Goal: Complete application form

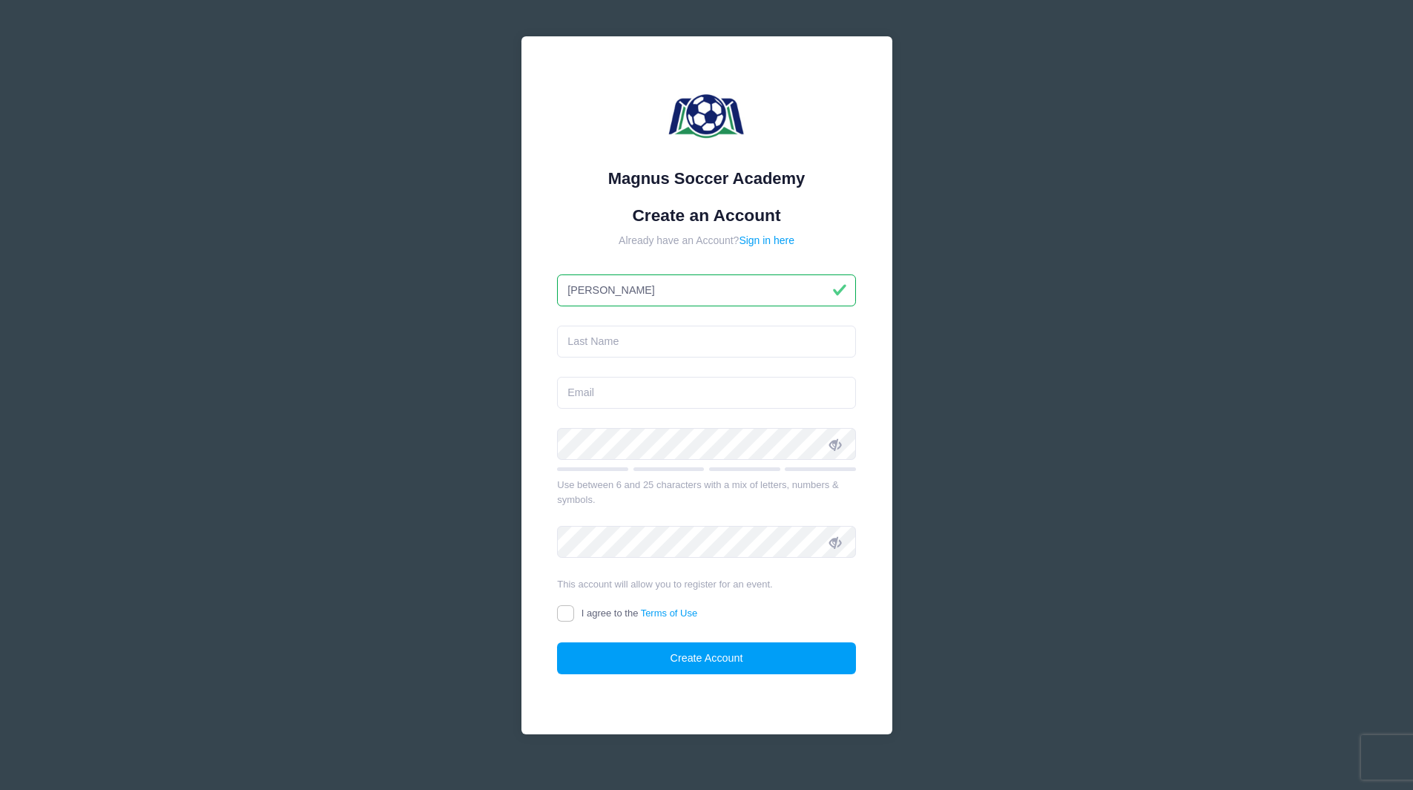
type input "[PERSON_NAME]"
click at [680, 341] on input "text" at bounding box center [706, 342] width 299 height 32
type input "[PERSON_NAME]"
click at [630, 411] on form "Create an Account Already have an Account? Sign in here [PERSON_NAME] Use betwe…" at bounding box center [706, 439] width 299 height 469
click at [627, 397] on input "email" at bounding box center [706, 393] width 299 height 32
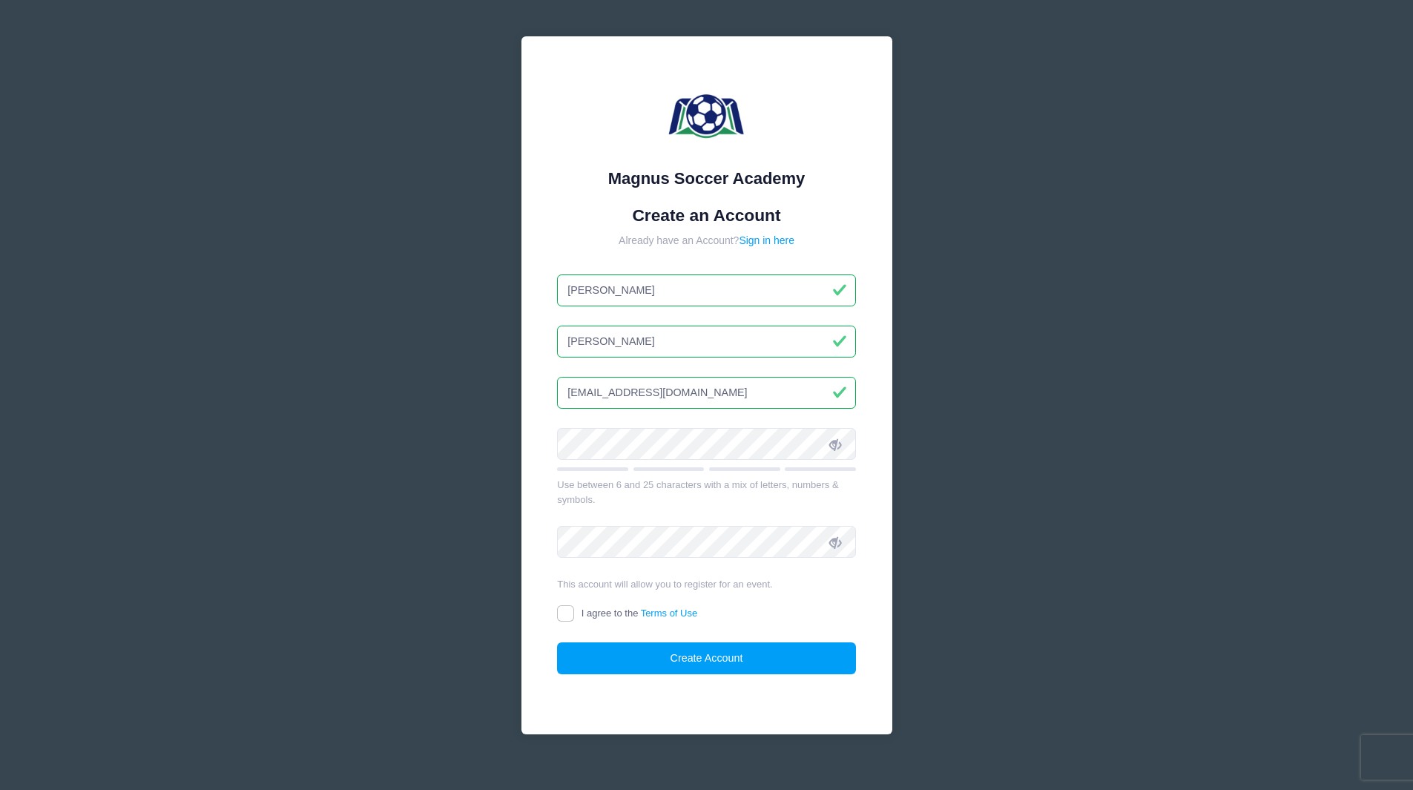
type input "[EMAIL_ADDRESS][DOMAIN_NAME]"
click at [570, 610] on input "I agree to the Terms of Use" at bounding box center [565, 613] width 17 height 17
checkbox input "true"
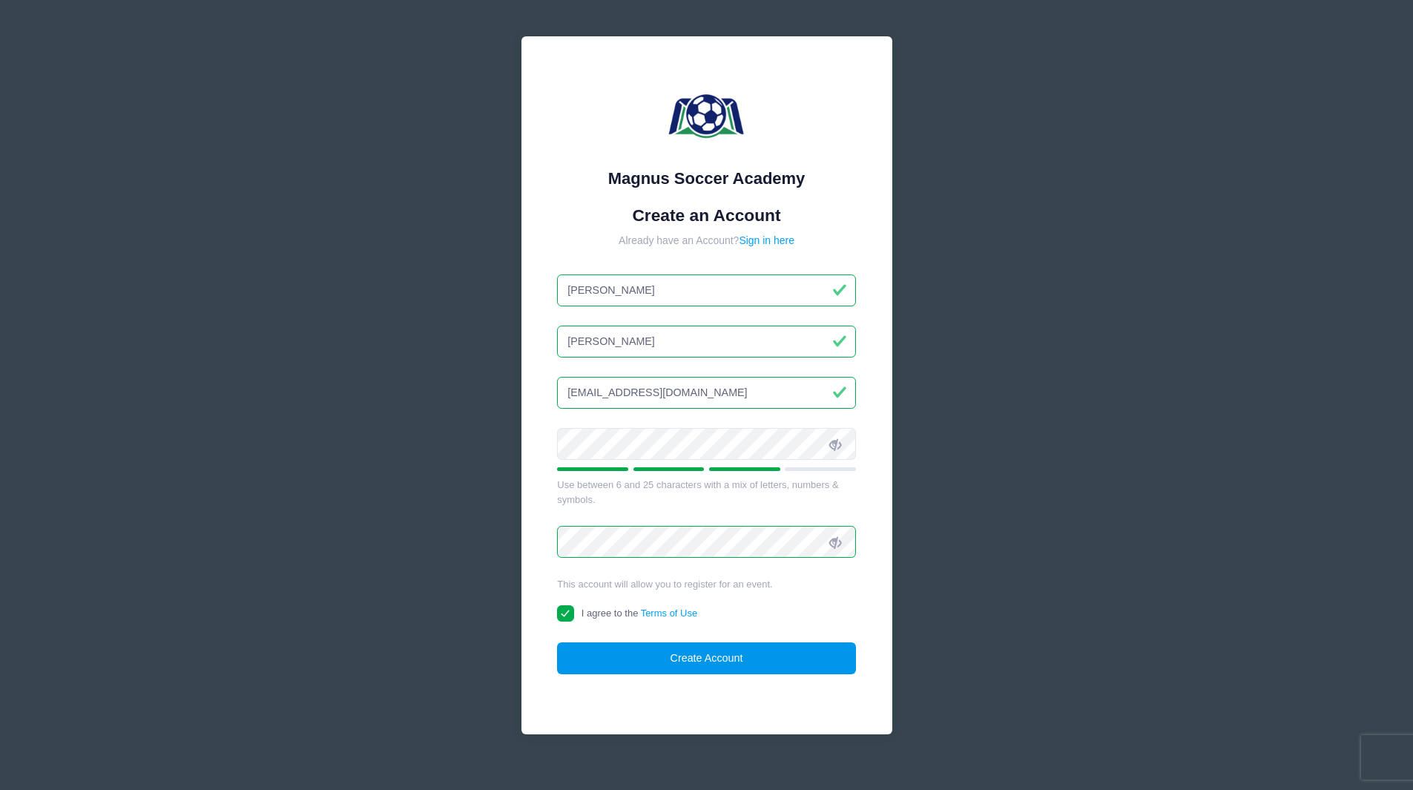
click at [626, 660] on button "Create Account" at bounding box center [706, 658] width 299 height 32
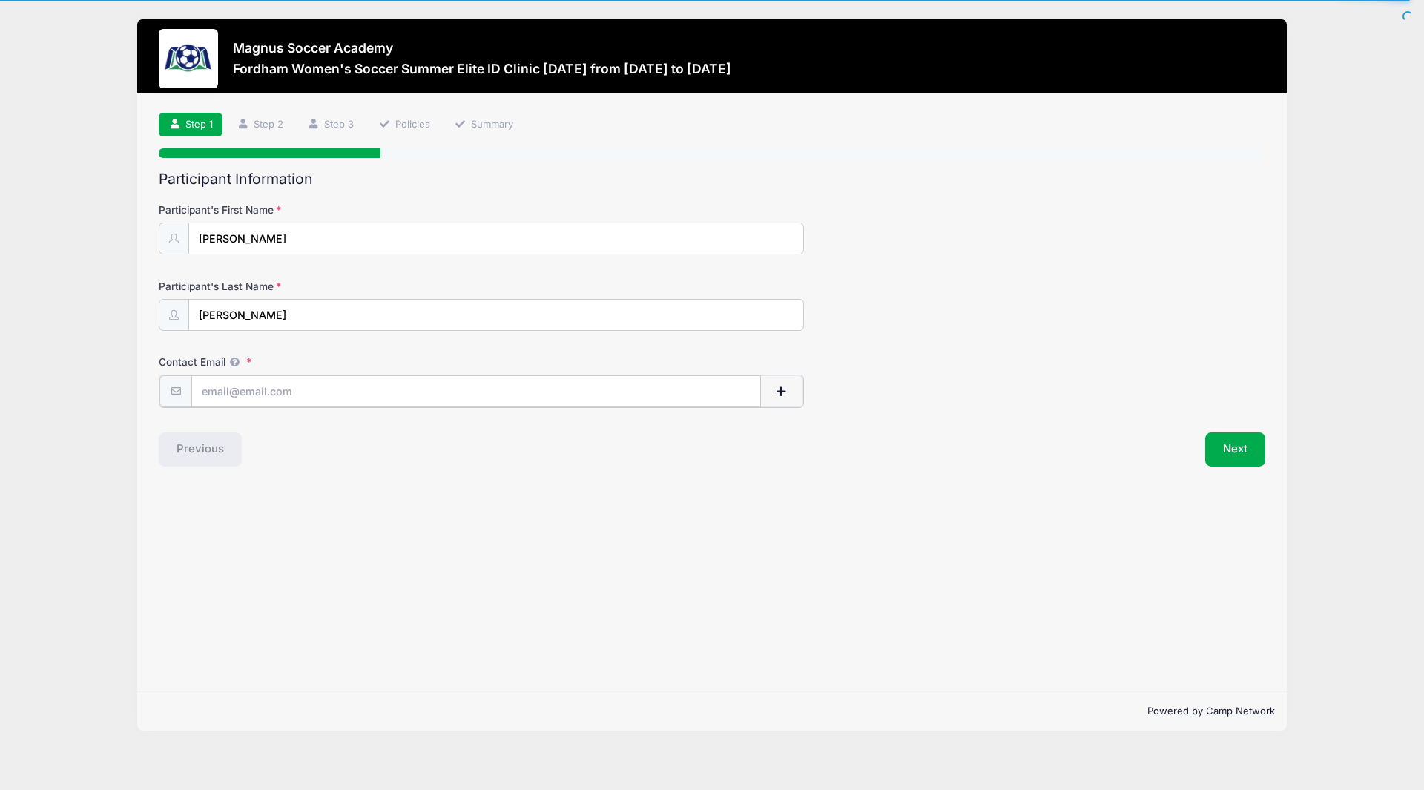
click at [474, 381] on input "Contact Email" at bounding box center [476, 391] width 570 height 32
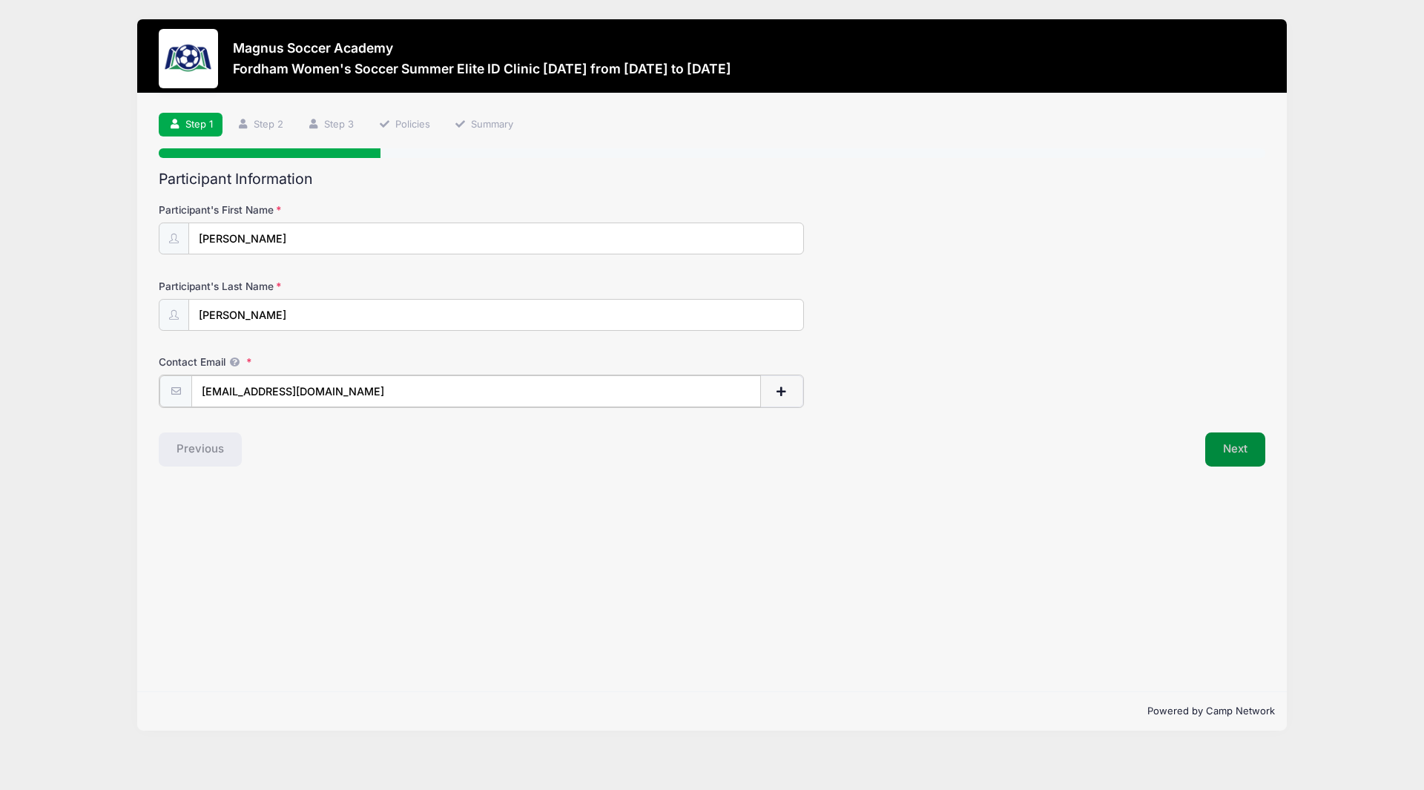
type input "[EMAIL_ADDRESS][DOMAIN_NAME]"
click at [1230, 456] on button "Next" at bounding box center [1235, 448] width 60 height 34
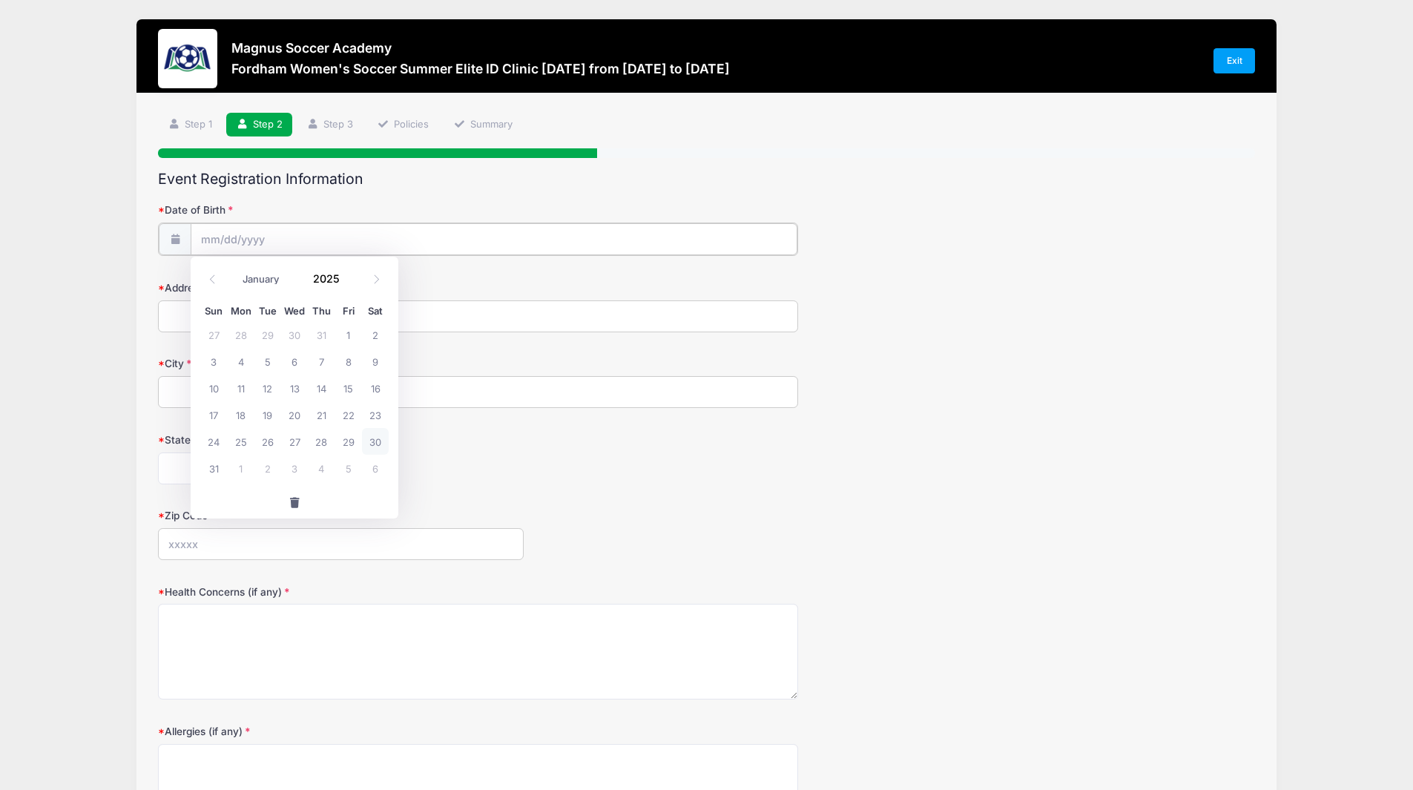
click at [568, 240] on input "Date of Birth" at bounding box center [494, 239] width 607 height 32
click at [321, 281] on input "2025" at bounding box center [330, 278] width 48 height 22
click at [345, 285] on span at bounding box center [348, 283] width 10 height 11
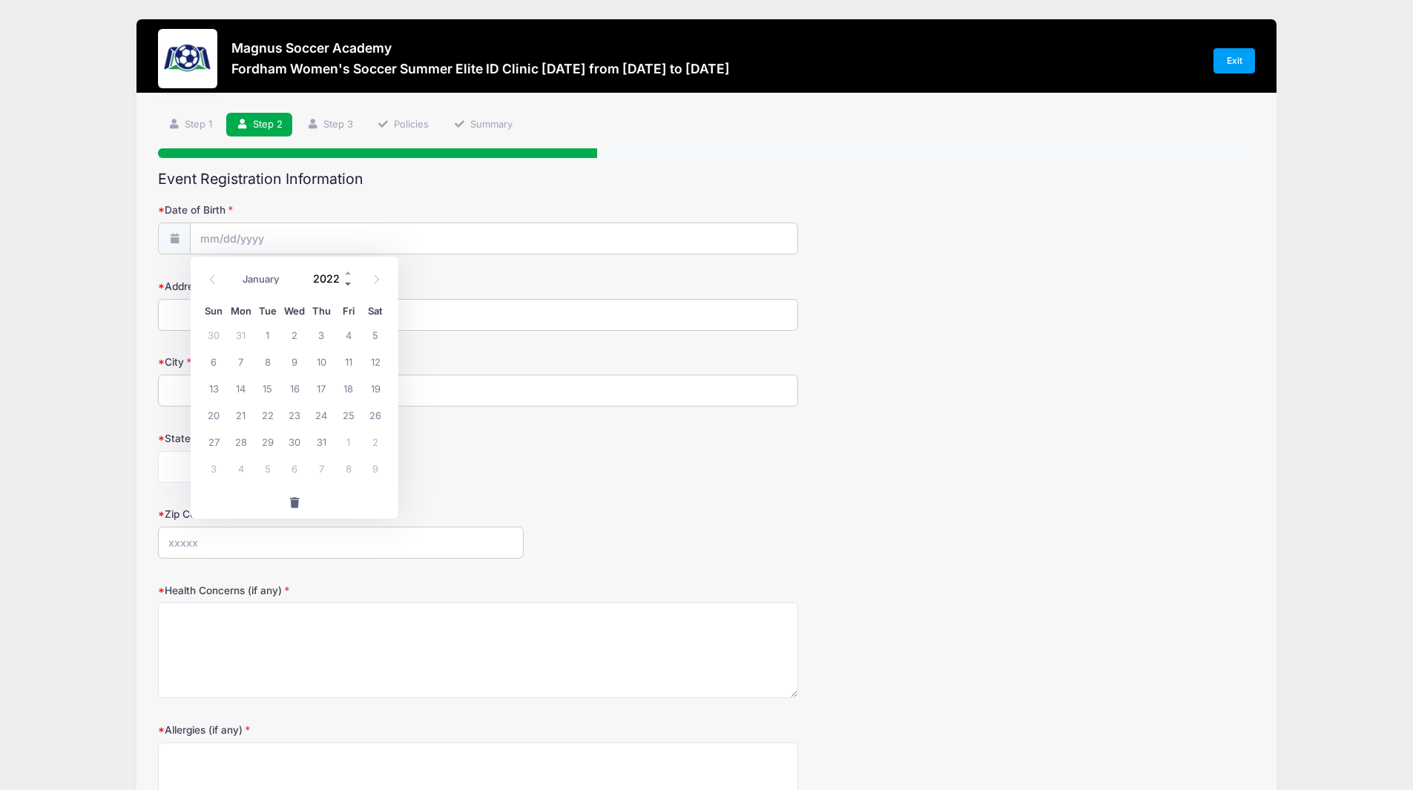
click at [345, 285] on span at bounding box center [348, 283] width 10 height 11
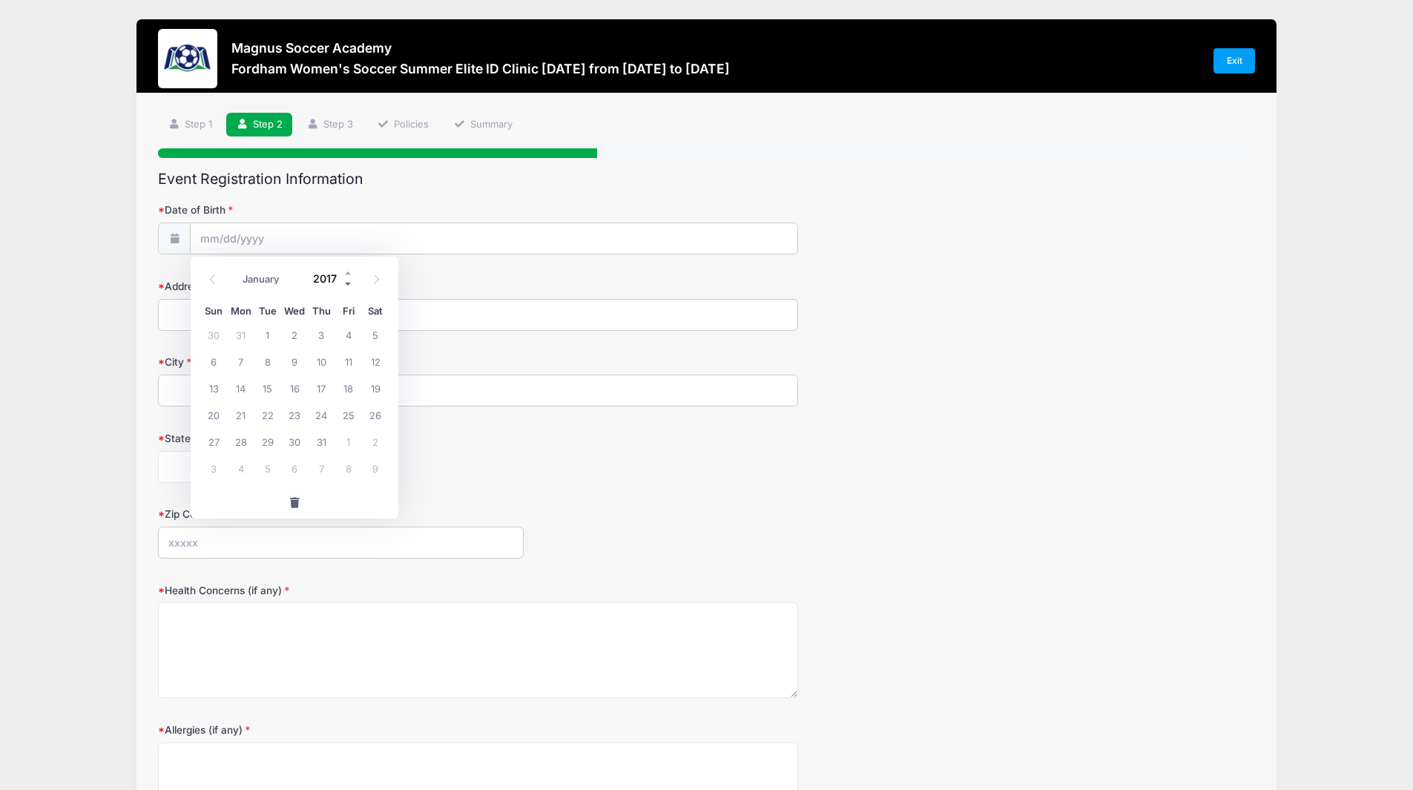
click at [345, 285] on span at bounding box center [348, 283] width 10 height 11
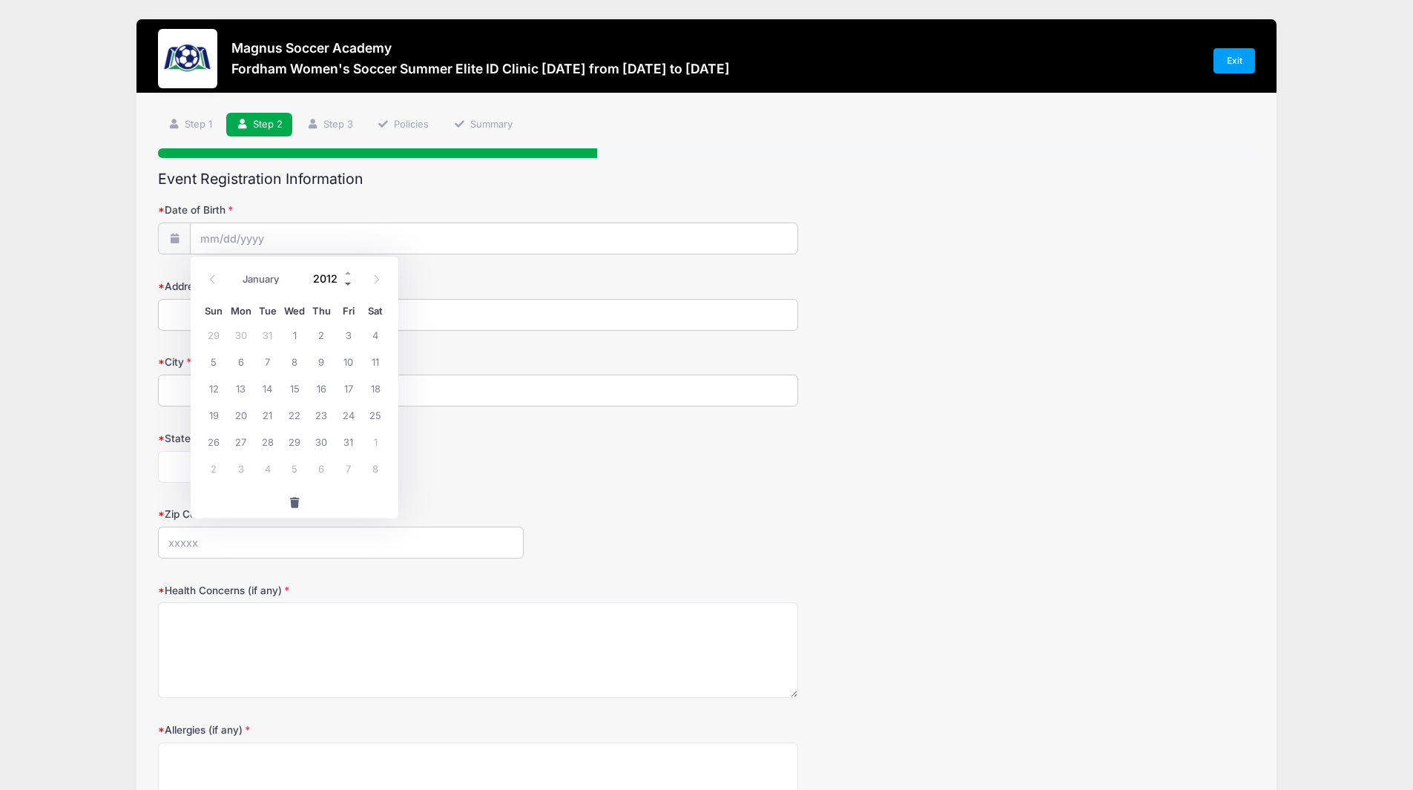
click at [345, 285] on span at bounding box center [348, 283] width 10 height 11
type input "2008"
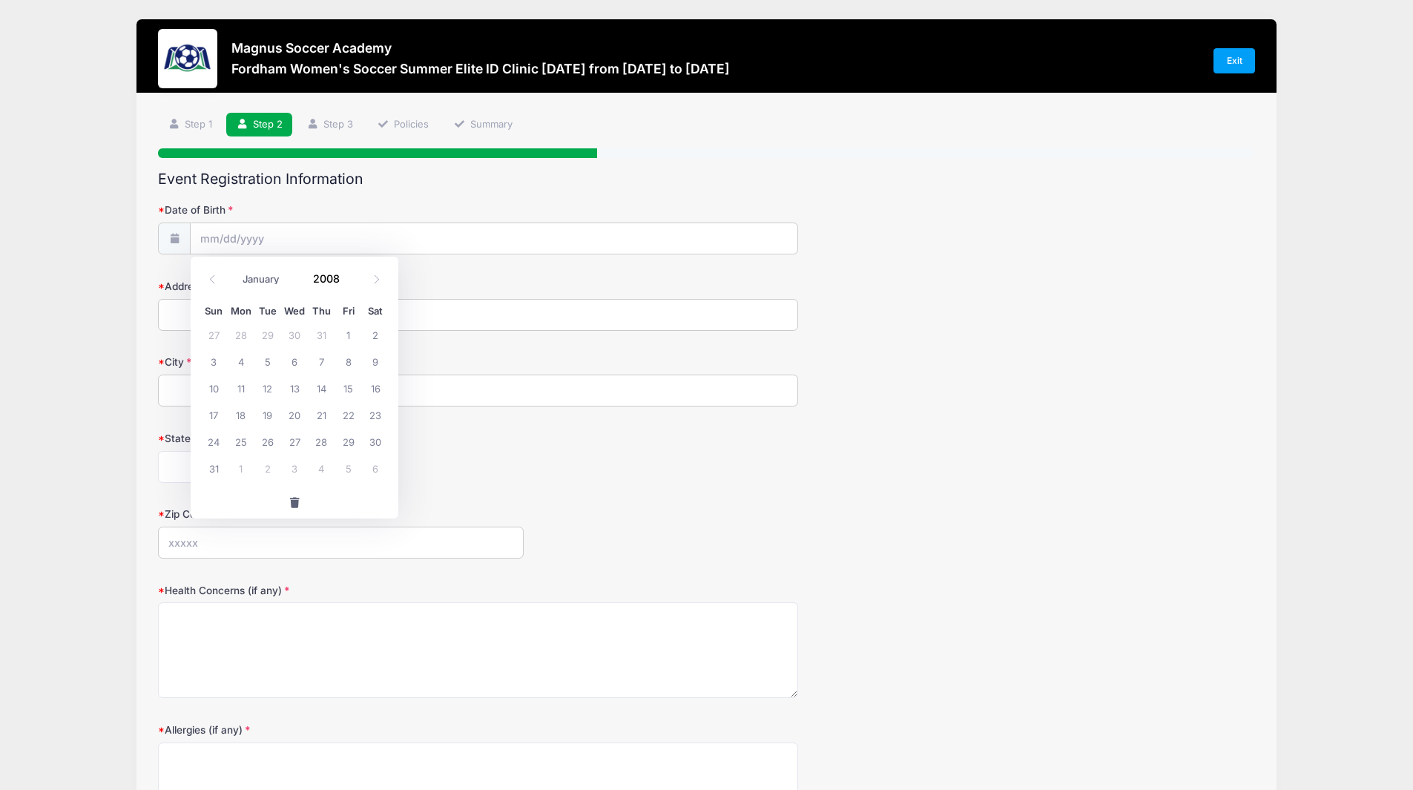
drag, startPoint x: 266, startPoint y: 277, endPoint x: 214, endPoint y: 300, distance: 56.5
drag, startPoint x: 214, startPoint y: 300, endPoint x: 374, endPoint y: 281, distance: 160.5
click at [374, 281] on icon at bounding box center [377, 279] width 10 height 10
select select "9"
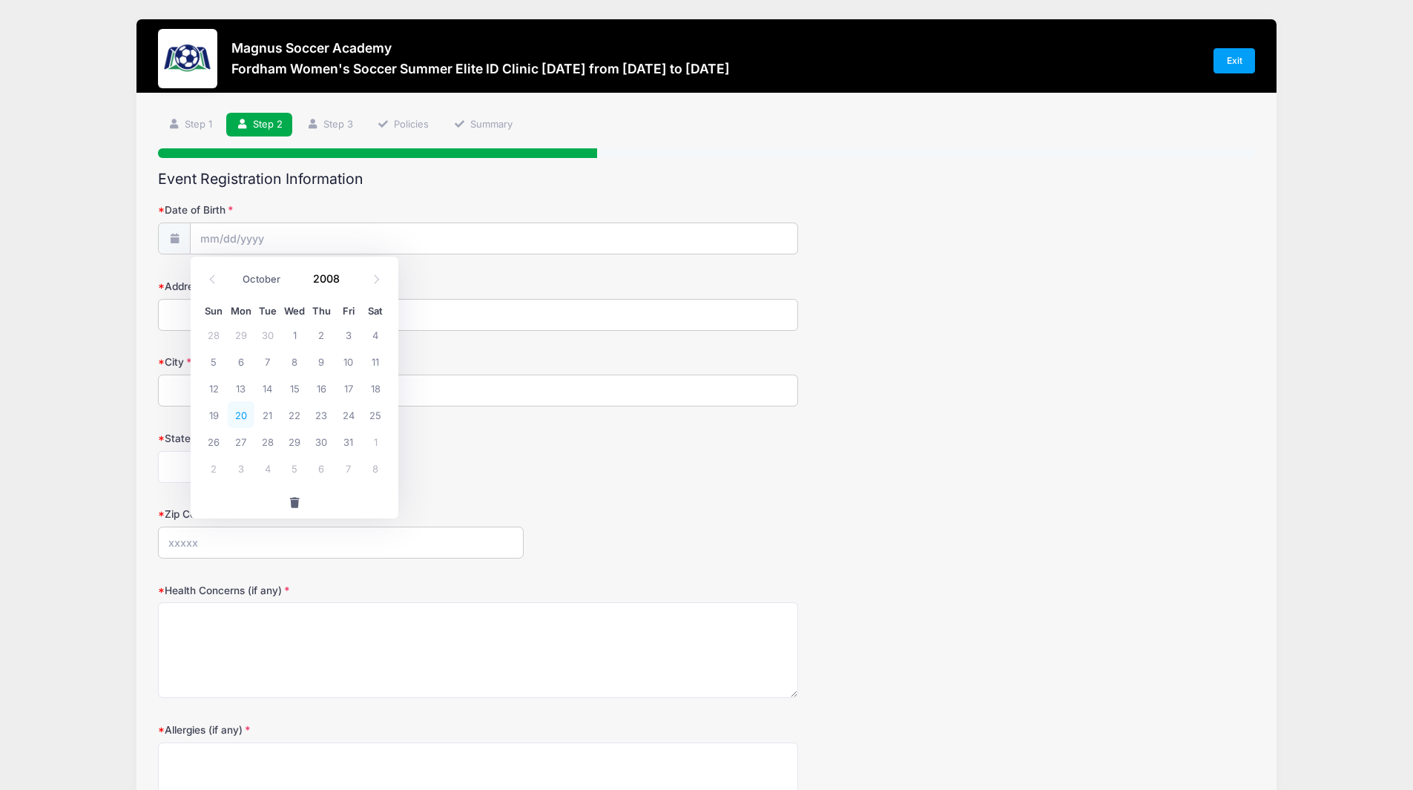
click at [239, 413] on span "20" at bounding box center [241, 414] width 27 height 27
type input "10/20/2008"
click at [260, 317] on input "Address" at bounding box center [478, 315] width 640 height 32
type input "76 Cedar St"
click at [244, 384] on input "City" at bounding box center [478, 391] width 640 height 32
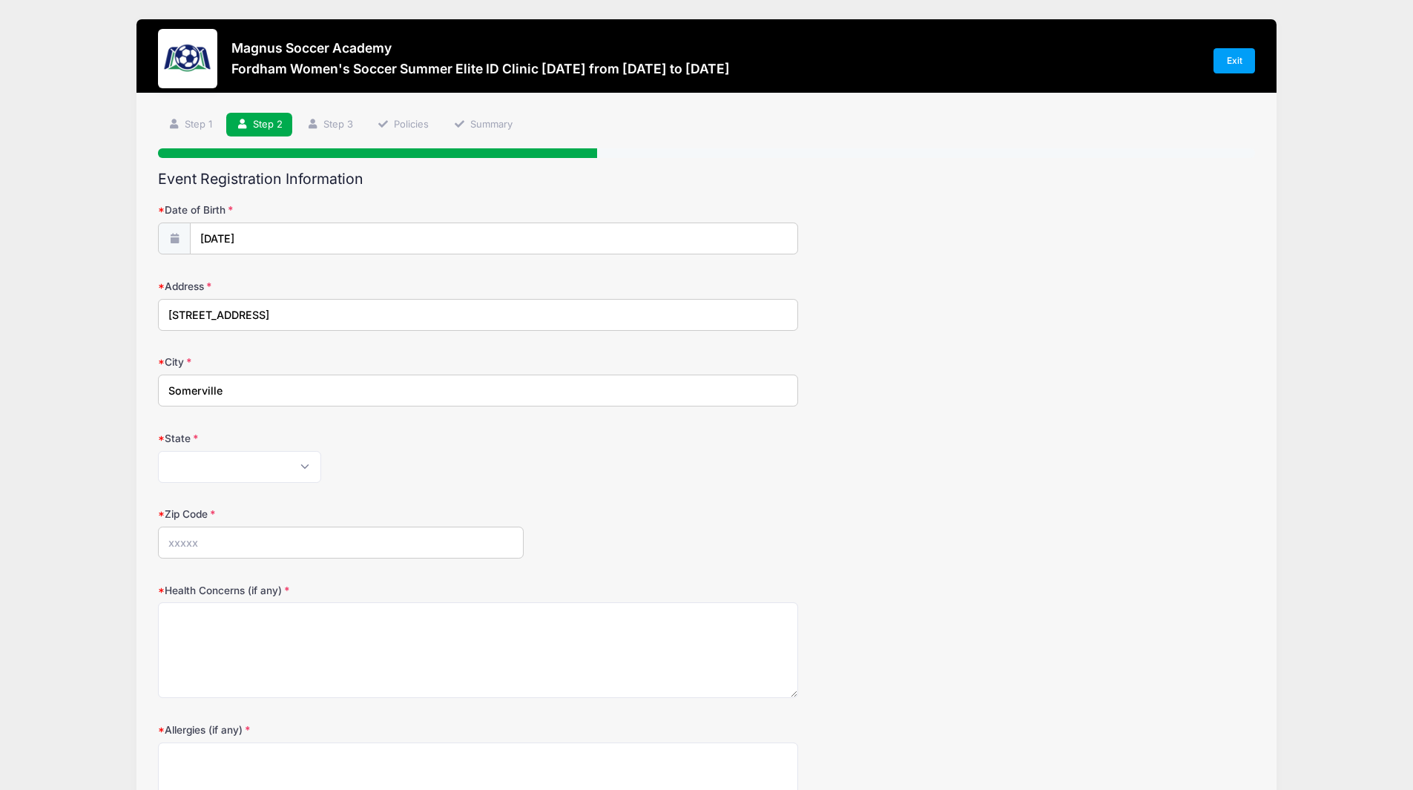
type input "Somerville"
click at [217, 468] on select "Alabama Alaska American Samoa Arizona Arkansas Armed Forces Africa Armed Forces…" at bounding box center [239, 467] width 163 height 32
select select "MA"
click at [158, 451] on select "Alabama Alaska American Samoa Arizona Arkansas Armed Forces Africa Armed Forces…" at bounding box center [239, 467] width 163 height 32
click at [208, 541] on input "Zip Code" at bounding box center [341, 543] width 366 height 32
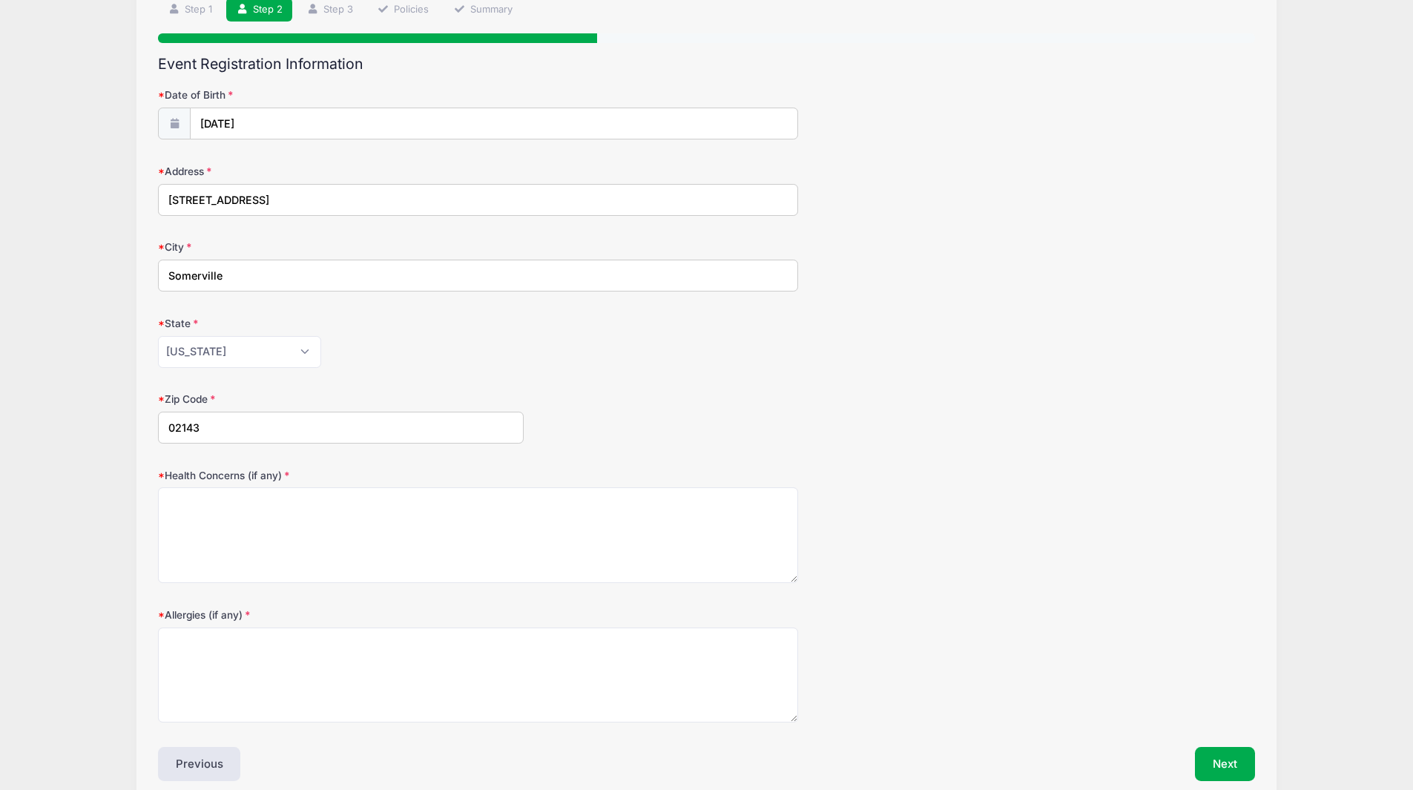
scroll to position [184, 0]
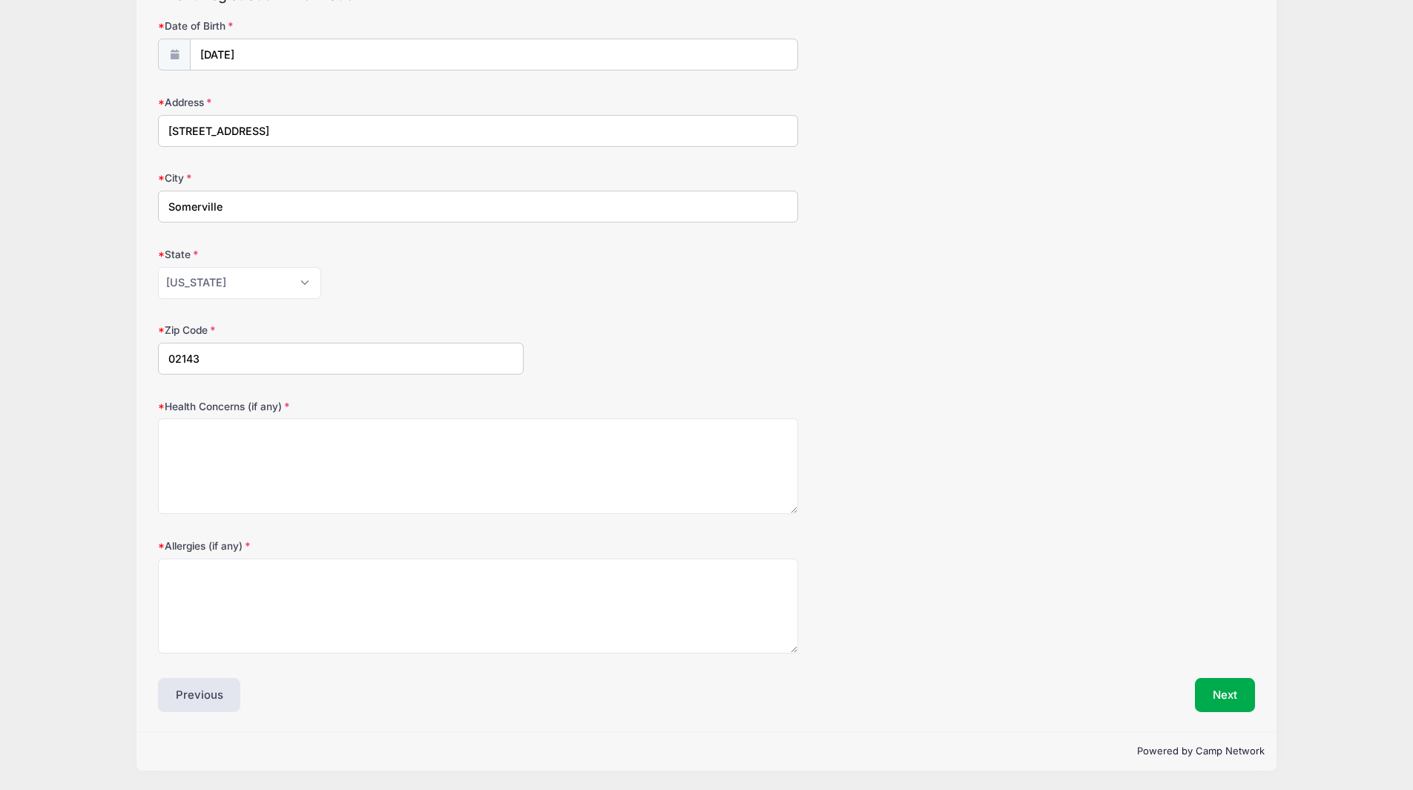
type input "02143"
click at [222, 461] on textarea "Health Concerns (if any)" at bounding box center [478, 466] width 640 height 96
type textarea "Asthma"
click at [220, 604] on textarea "Allergies (if any)" at bounding box center [478, 606] width 640 height 96
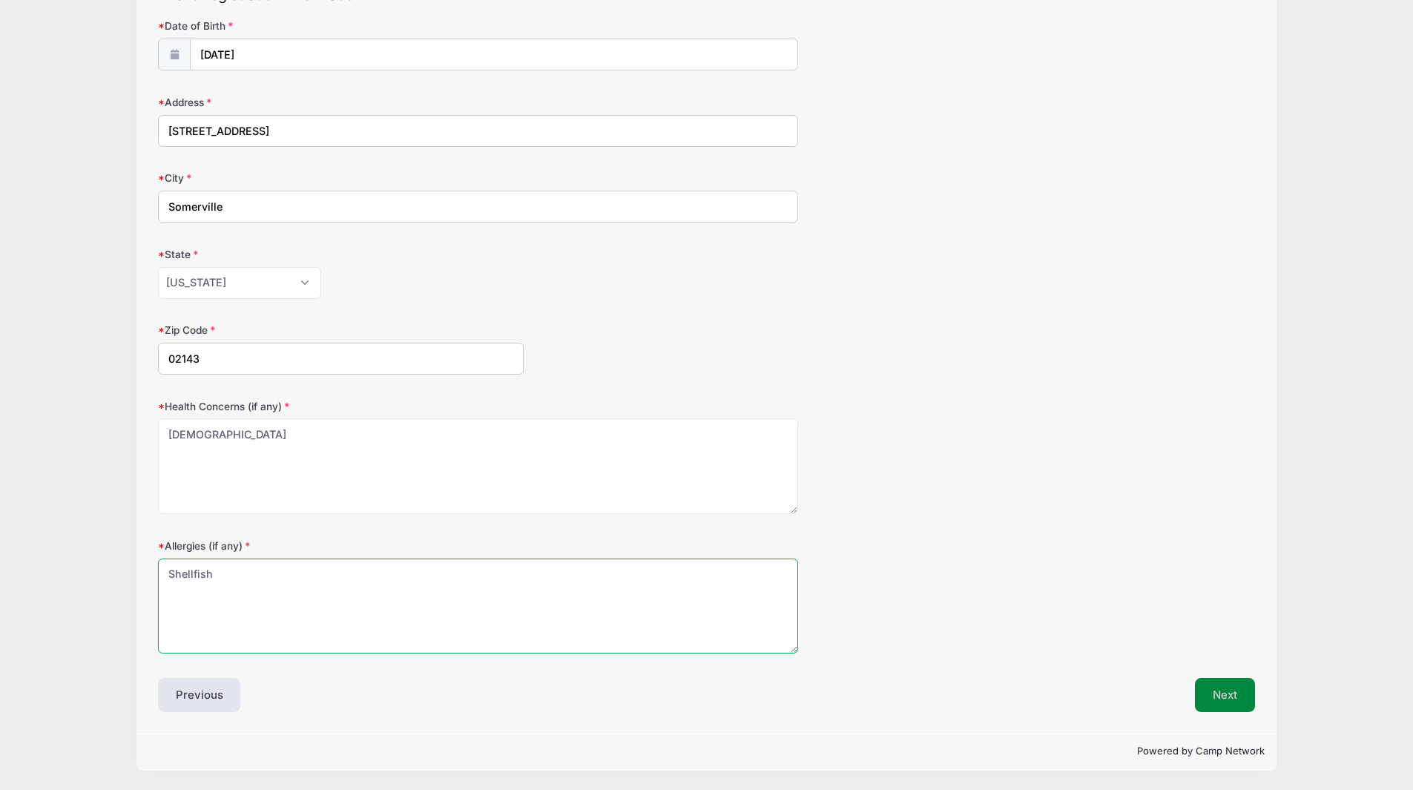
type textarea "Shellfish"
click at [1212, 693] on button "Next" at bounding box center [1225, 695] width 60 height 34
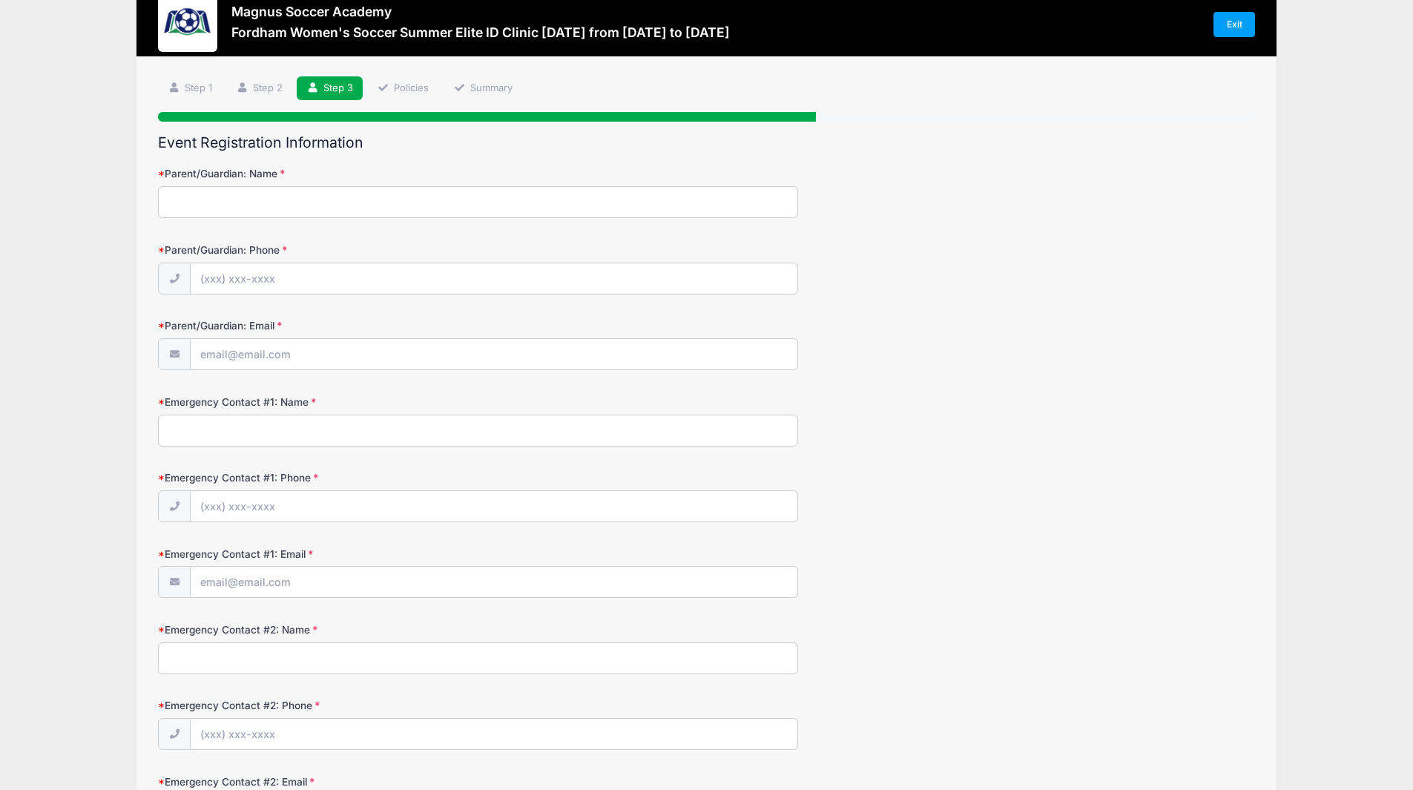
scroll to position [0, 0]
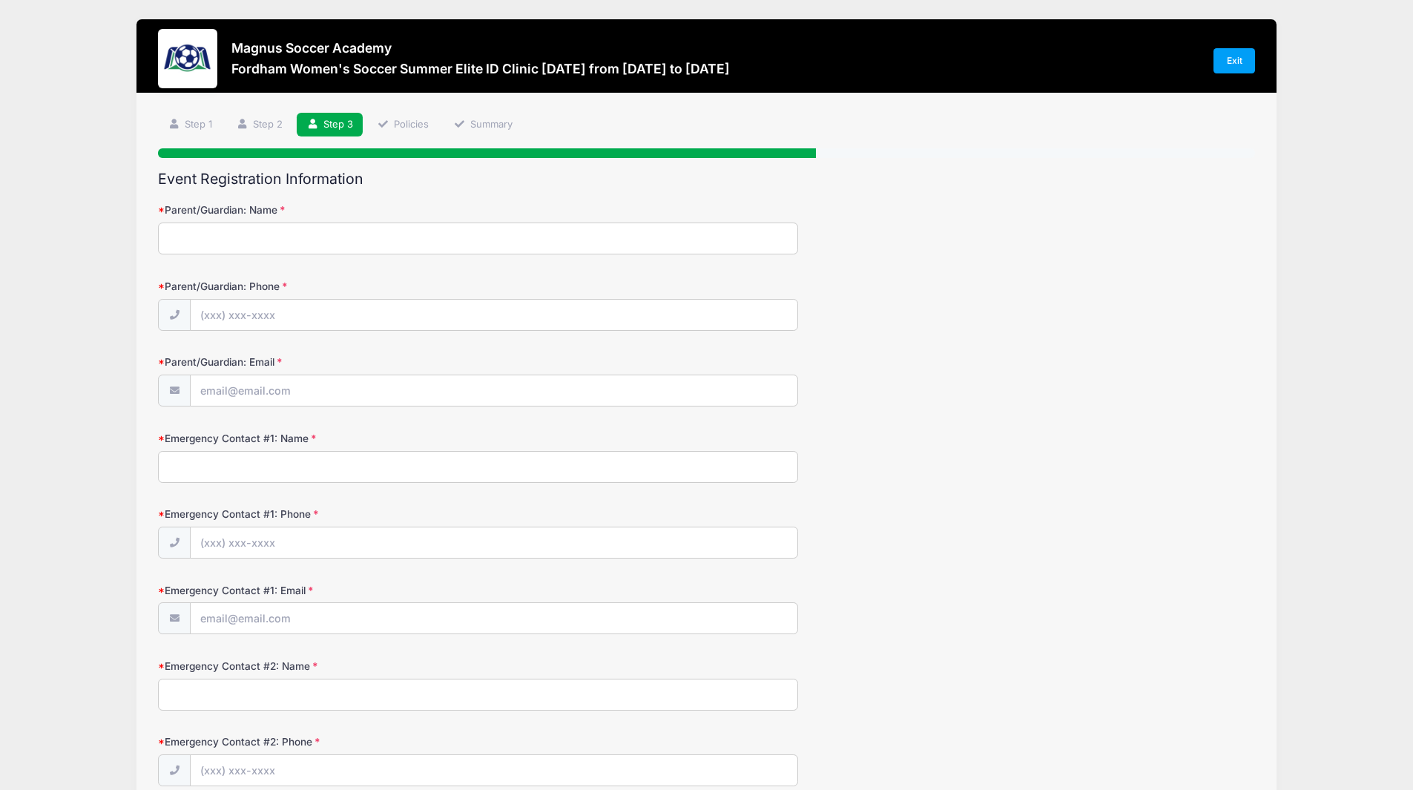
click at [523, 243] on input "Parent/Guardian: Name" at bounding box center [478, 238] width 640 height 32
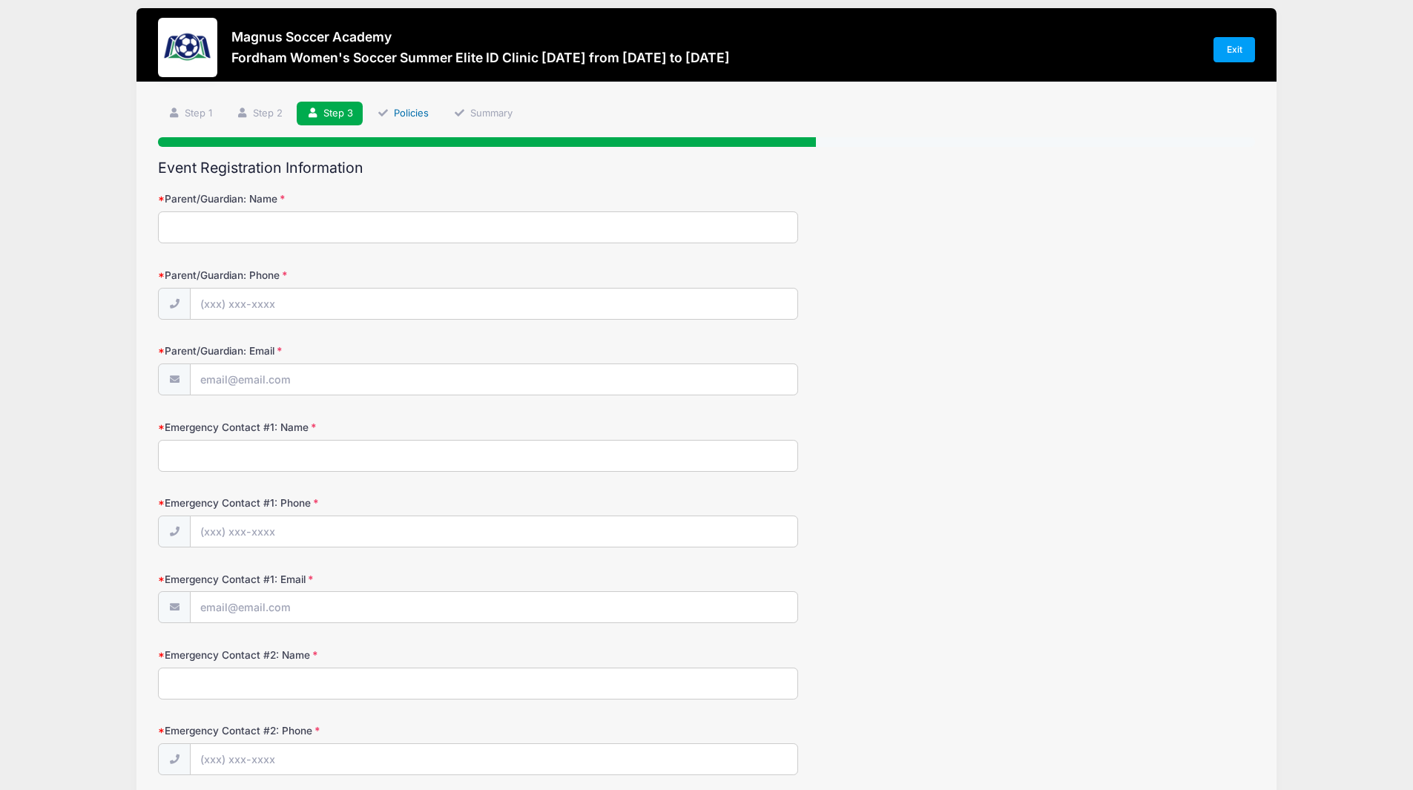
click at [415, 116] on link "Policies" at bounding box center [403, 114] width 71 height 24
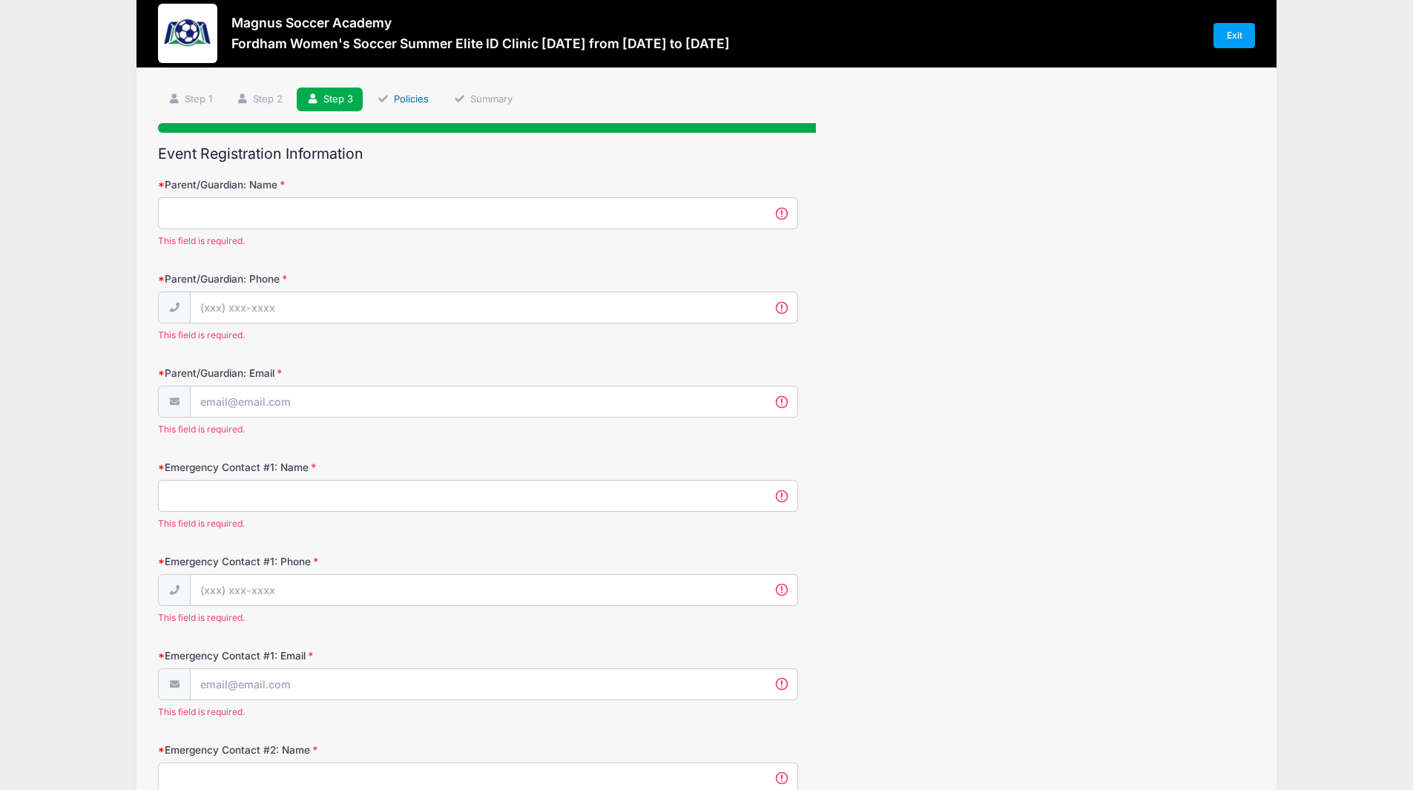
scroll to position [22, 0]
